Goal: Find specific page/section: Find specific page/section

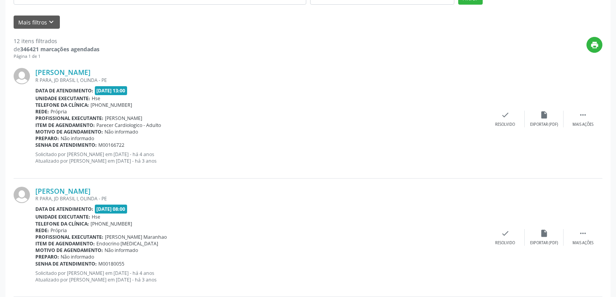
scroll to position [194, 0]
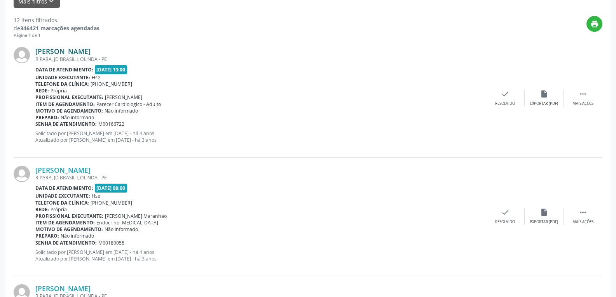
click at [77, 53] on link "[PERSON_NAME]" at bounding box center [62, 51] width 55 height 9
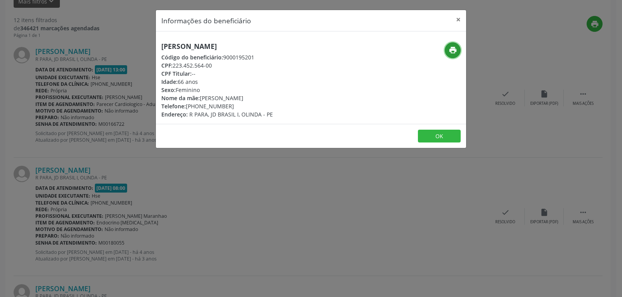
click at [450, 53] on icon "print" at bounding box center [453, 50] width 9 height 9
drag, startPoint x: 173, startPoint y: 65, endPoint x: 247, endPoint y: 65, distance: 73.9
click at [247, 65] on div "CPF: 223.452.564-00" at bounding box center [217, 65] width 112 height 8
copy div "223.452.564-00"
drag, startPoint x: 199, startPoint y: 106, endPoint x: 243, endPoint y: 104, distance: 43.6
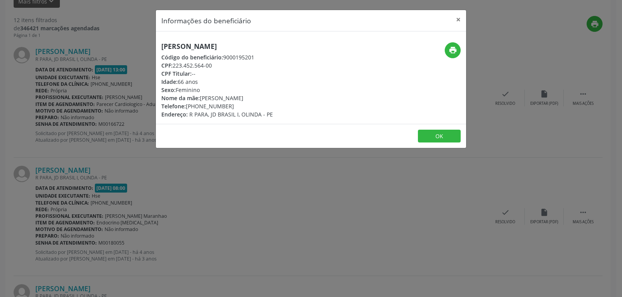
click at [243, 104] on div "Telefone: [PHONE_NUMBER]" at bounding box center [217, 106] width 112 height 8
copy div "99718-3470"
click at [458, 20] on button "×" at bounding box center [459, 19] width 16 height 19
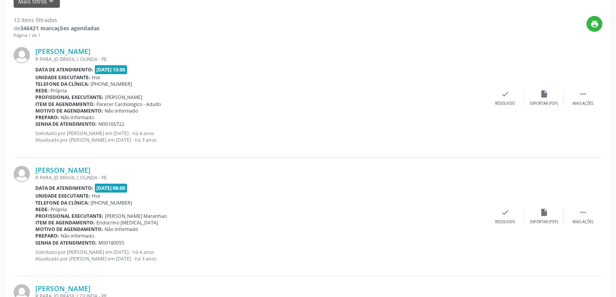
scroll to position [0, 0]
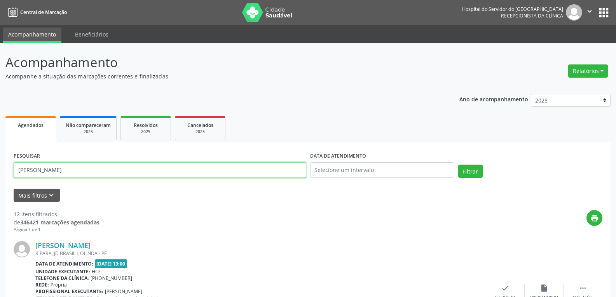
drag, startPoint x: 61, startPoint y: 169, endPoint x: 0, endPoint y: 167, distance: 61.5
click at [458, 165] on button "Filtrar" at bounding box center [470, 171] width 24 height 13
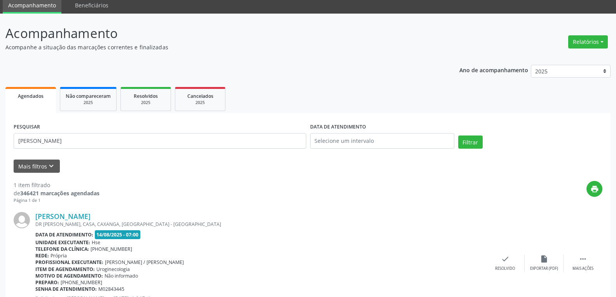
scroll to position [68, 0]
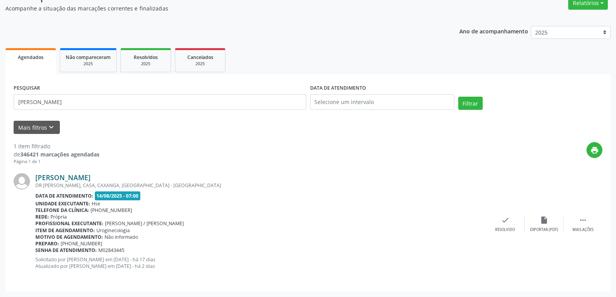
click at [78, 180] on link "[PERSON_NAME]" at bounding box center [62, 177] width 55 height 9
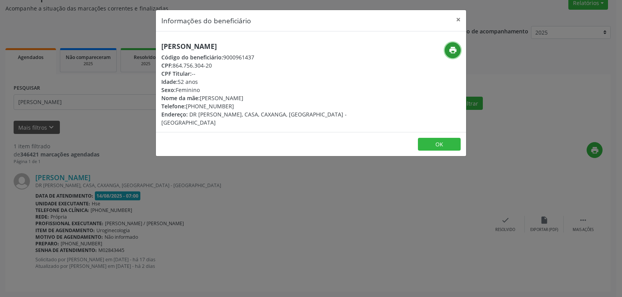
click at [449, 53] on icon "print" at bounding box center [453, 50] width 9 height 9
drag, startPoint x: 172, startPoint y: 65, endPoint x: 250, endPoint y: 64, distance: 77.4
click at [250, 64] on div "CPF: 864.756.304-20" at bounding box center [259, 65] width 196 height 8
copy div "864.756.304-20"
drag, startPoint x: 199, startPoint y: 106, endPoint x: 251, endPoint y: 102, distance: 53.0
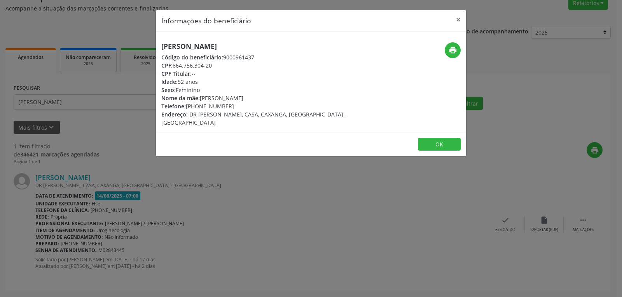
click at [251, 102] on div "Telefone: [PHONE_NUMBER]" at bounding box center [259, 106] width 196 height 8
copy div "99990-1079"
click at [461, 16] on button "×" at bounding box center [459, 19] width 16 height 19
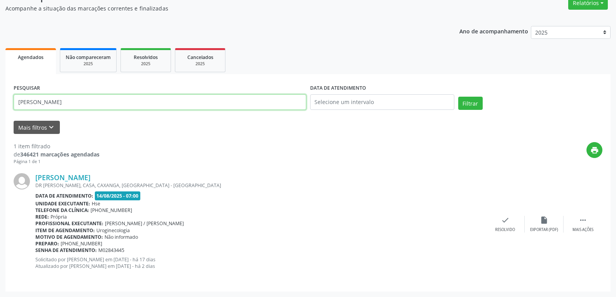
drag, startPoint x: 76, startPoint y: 101, endPoint x: 0, endPoint y: 96, distance: 76.3
click at [0, 96] on div "Acompanhamento Acompanhe a situação das marcações correntes e finalizadas Relat…" at bounding box center [308, 136] width 616 height 323
click at [458, 97] on button "Filtrar" at bounding box center [470, 103] width 24 height 13
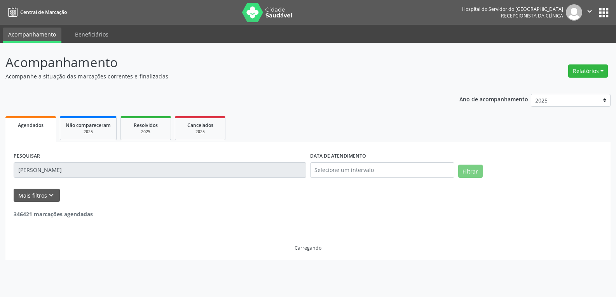
scroll to position [0, 0]
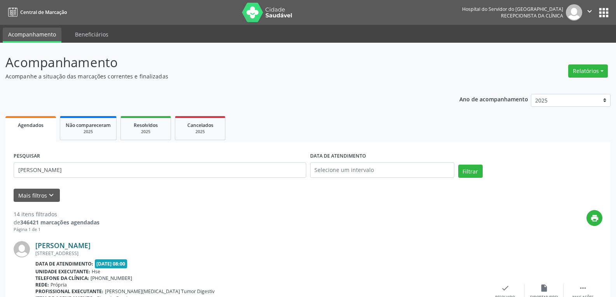
click at [80, 246] on link "[PERSON_NAME]" at bounding box center [62, 245] width 55 height 9
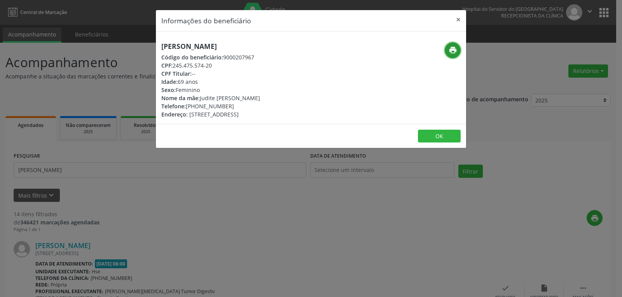
click at [455, 49] on icon "print" at bounding box center [453, 50] width 9 height 9
click at [457, 19] on button "×" at bounding box center [459, 19] width 16 height 19
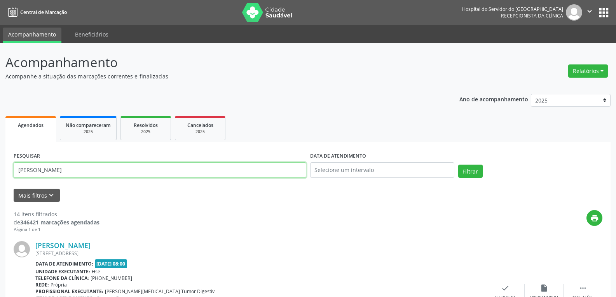
click at [27, 170] on input "[PERSON_NAME]" at bounding box center [160, 170] width 293 height 16
type input "[PERSON_NAME]"
click at [458, 165] on button "Filtrar" at bounding box center [470, 171] width 24 height 13
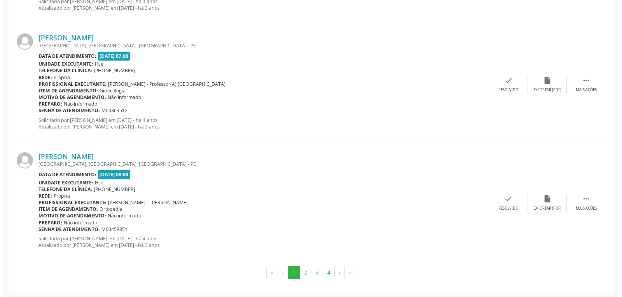
scroll to position [1752, 0]
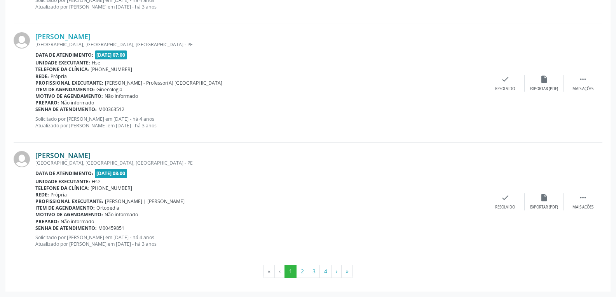
click at [73, 152] on link "[PERSON_NAME]" at bounding box center [62, 155] width 55 height 9
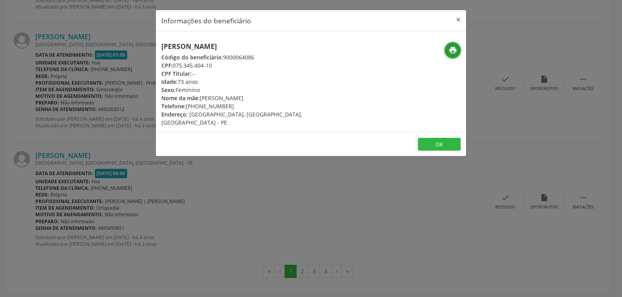
click at [454, 46] on icon "print" at bounding box center [453, 50] width 9 height 9
